Goal: Task Accomplishment & Management: Complete application form

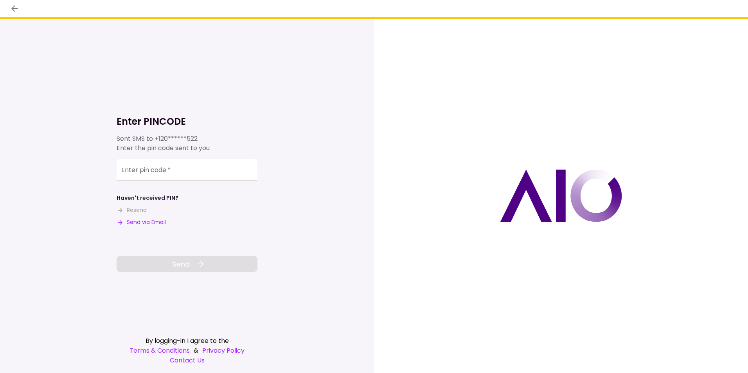
click at [189, 179] on input "Enter pin code   *" at bounding box center [187, 170] width 141 height 22
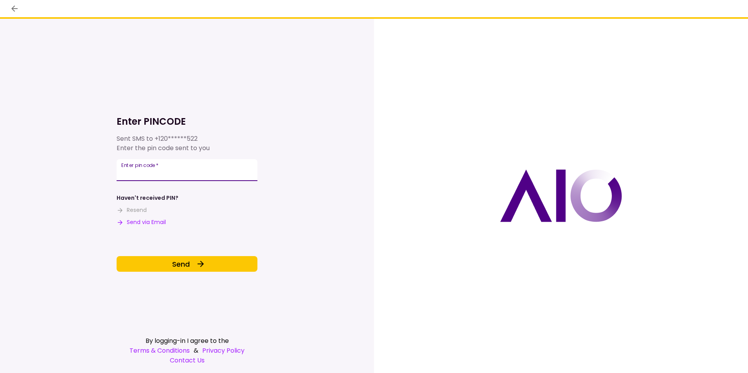
type input "******"
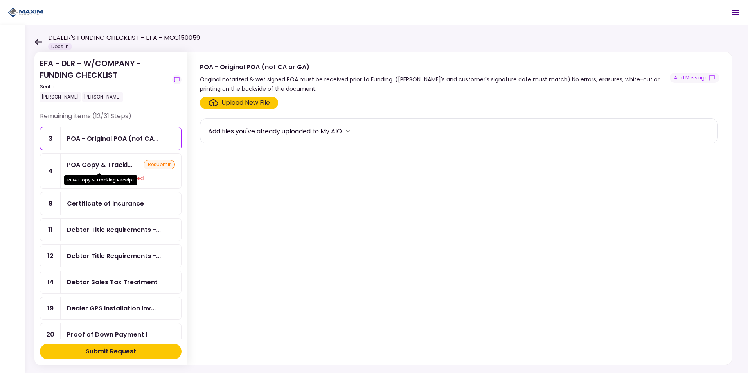
click at [97, 184] on div "POA Copy & Tracking Receipt" at bounding box center [100, 180] width 73 height 10
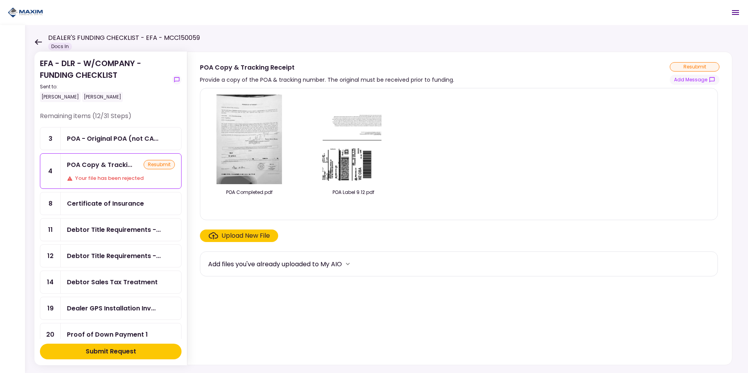
click at [246, 238] on div "Upload New File" at bounding box center [245, 235] width 49 height 9
click at [0, 0] on input "Upload New File" at bounding box center [0, 0] width 0 height 0
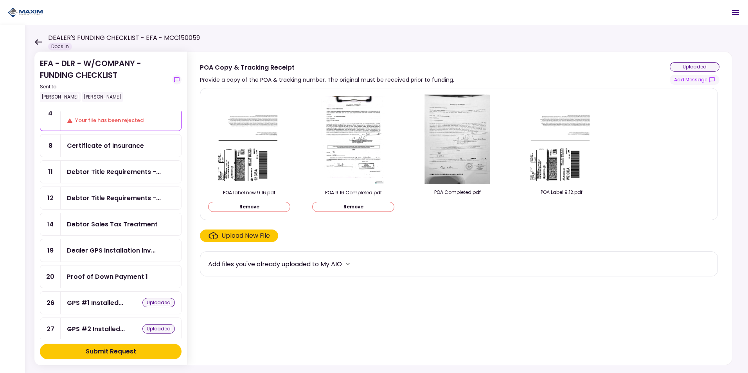
scroll to position [78, 0]
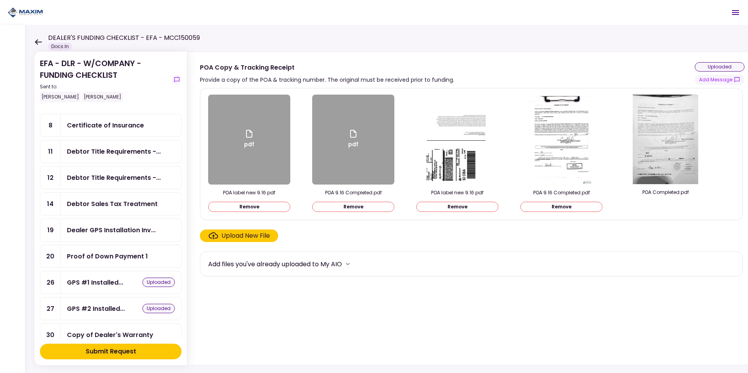
click at [108, 354] on div "Submit Request" at bounding box center [111, 351] width 50 height 9
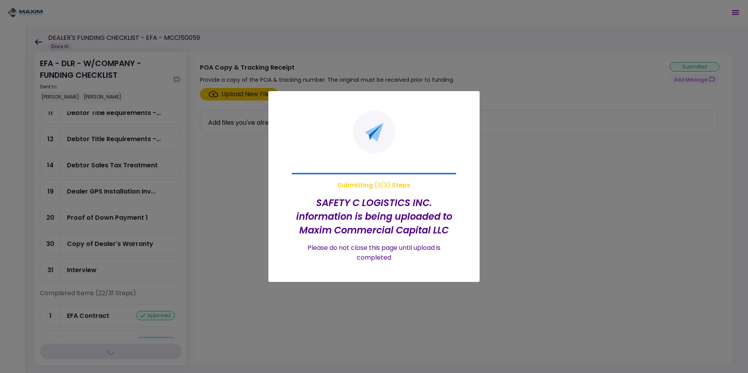
scroll to position [40, 0]
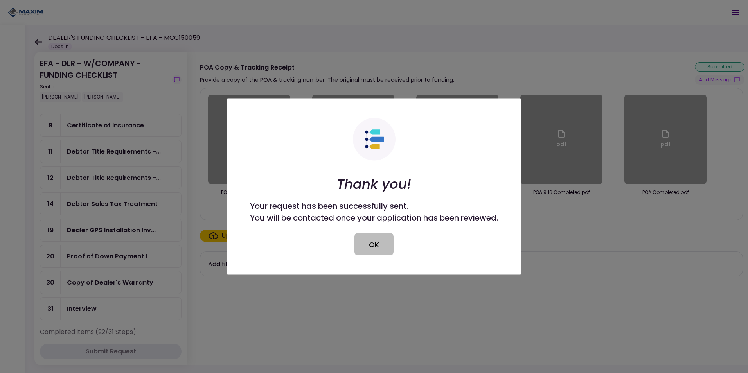
click at [380, 244] on button "OK" at bounding box center [373, 245] width 39 height 22
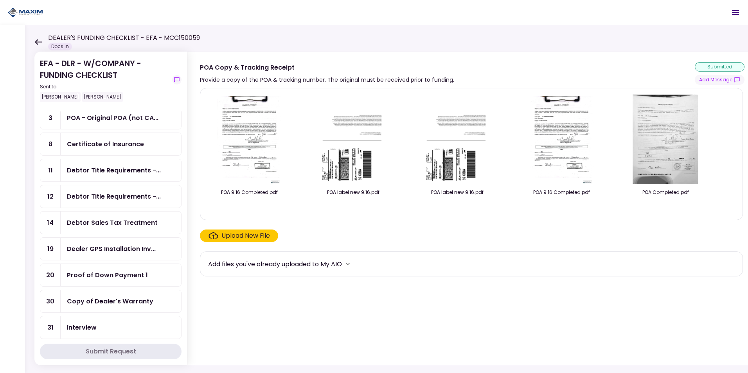
scroll to position [39, 0]
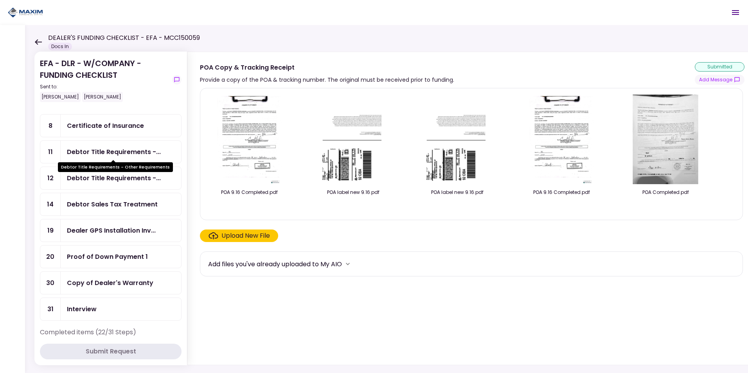
click at [82, 150] on div "Debtor Title Requirements -..." at bounding box center [114, 152] width 94 height 10
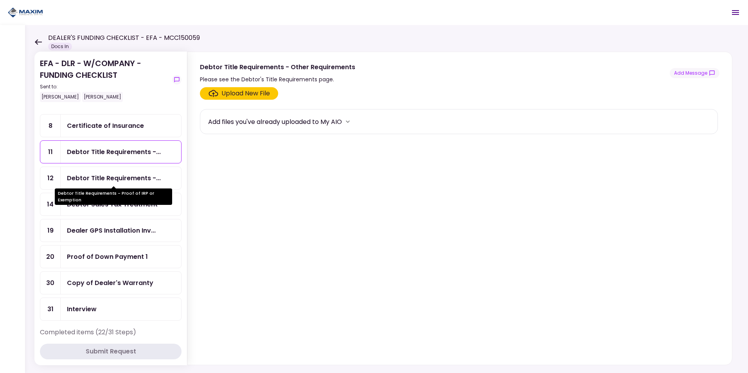
click at [111, 181] on div "Debtor Title Requirements -..." at bounding box center [114, 178] width 94 height 10
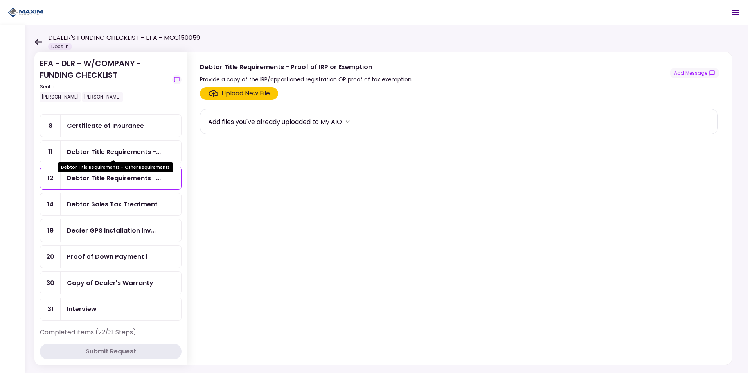
click at [103, 150] on div "Debtor Title Requirements -..." at bounding box center [114, 152] width 94 height 10
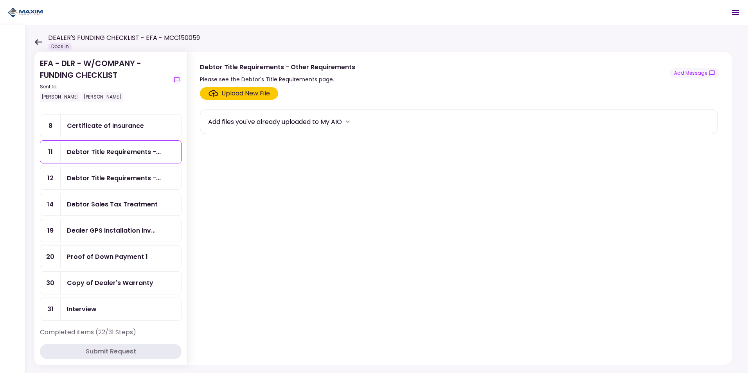
click at [101, 208] on div "Debtor Sales Tax Treatment" at bounding box center [112, 205] width 91 height 10
click at [41, 41] on icon at bounding box center [38, 41] width 7 height 5
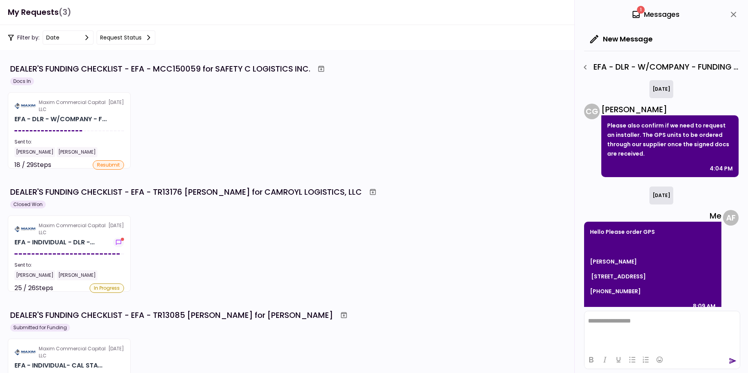
scroll to position [130, 0]
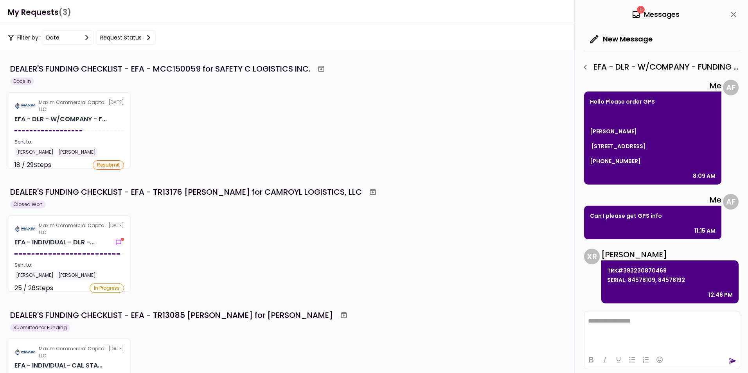
click at [654, 16] on div "1 Messages" at bounding box center [656, 15] width 48 height 12
click at [638, 14] on icon at bounding box center [636, 14] width 9 height 9
click at [585, 67] on icon "button" at bounding box center [585, 67] width 9 height 9
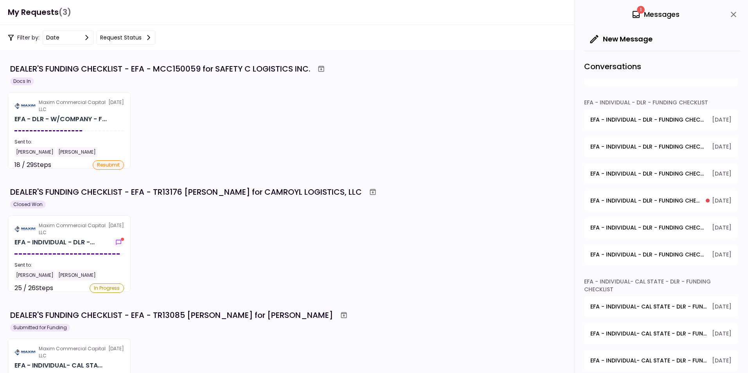
scroll to position [196, 0]
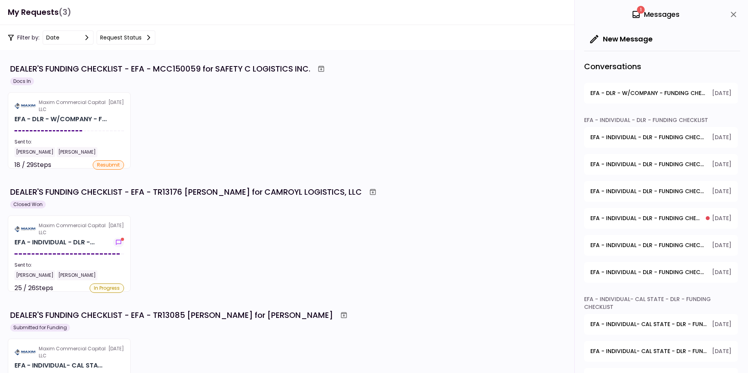
click at [655, 220] on span "EFA - INDIVIDUAL - DLR - FUNDING CHECKLIST - Dealer's Final Invoice" at bounding box center [645, 218] width 110 height 8
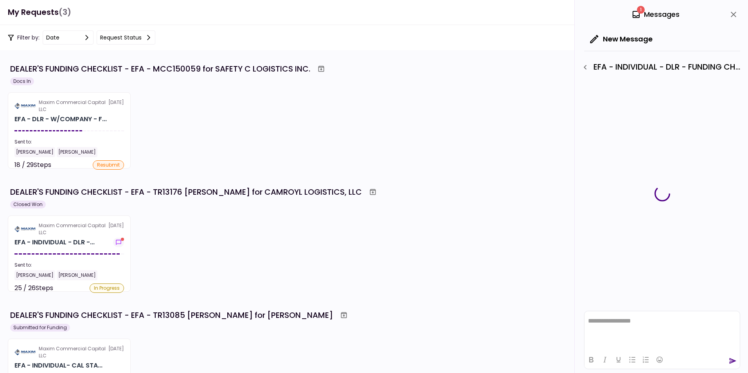
scroll to position [0, 0]
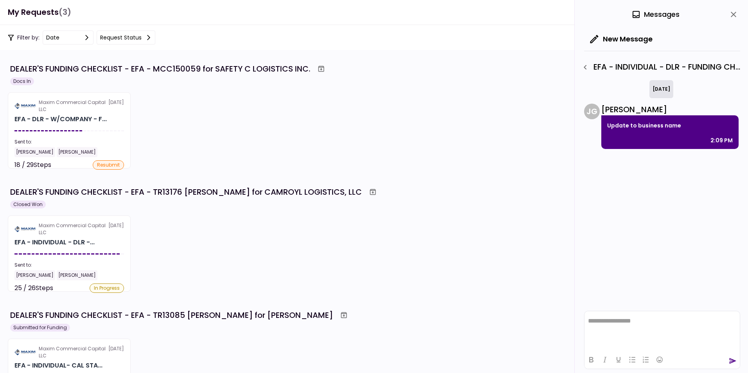
click at [283, 72] on div "DEALER'S FUNDING CHECKLIST - EFA - MCC150059 for SAFETY C LOGISTICS INC." at bounding box center [160, 69] width 300 height 12
click at [144, 62] on div "DEALER'S FUNDING CHECKLIST - EFA - MCC150059 for SAFETY C LOGISTICS INC." at bounding box center [375, 69] width 730 height 14
click at [83, 68] on div "DEALER'S FUNDING CHECKLIST - EFA - MCC150059 for SAFETY C LOGISTICS INC." at bounding box center [160, 69] width 300 height 12
click at [733, 16] on icon "close" at bounding box center [733, 14] width 9 height 9
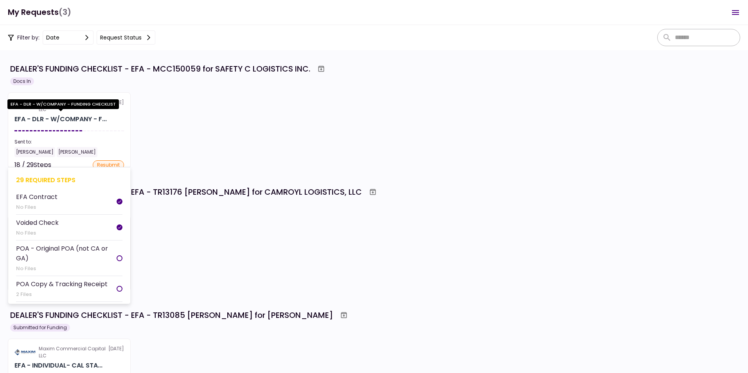
click at [63, 117] on div "EFA - DLR - W/COMPANY - F..." at bounding box center [60, 119] width 92 height 9
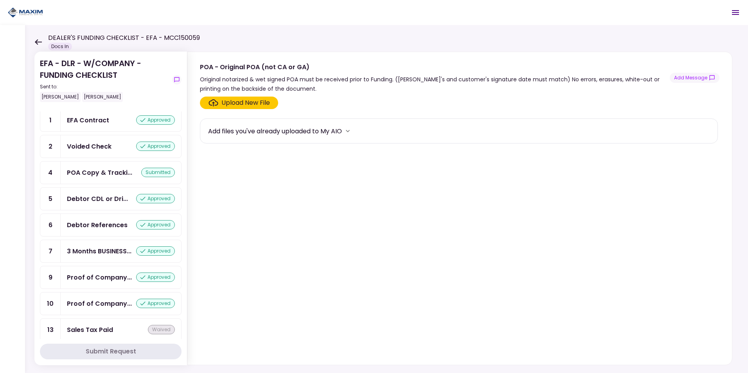
scroll to position [470, 0]
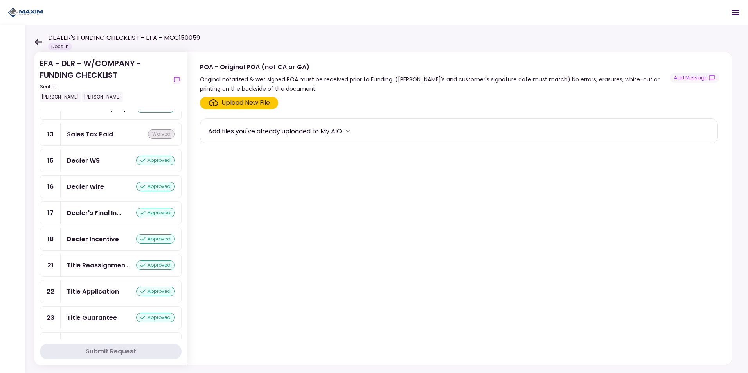
click at [133, 355] on div "Submit Request" at bounding box center [111, 351] width 50 height 9
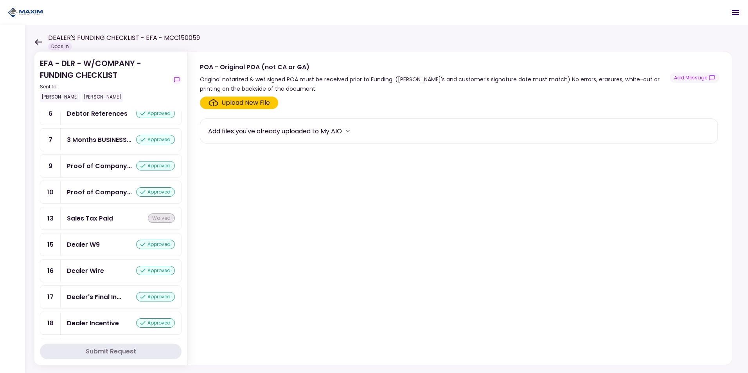
scroll to position [391, 0]
